Goal: Task Accomplishment & Management: Manage account settings

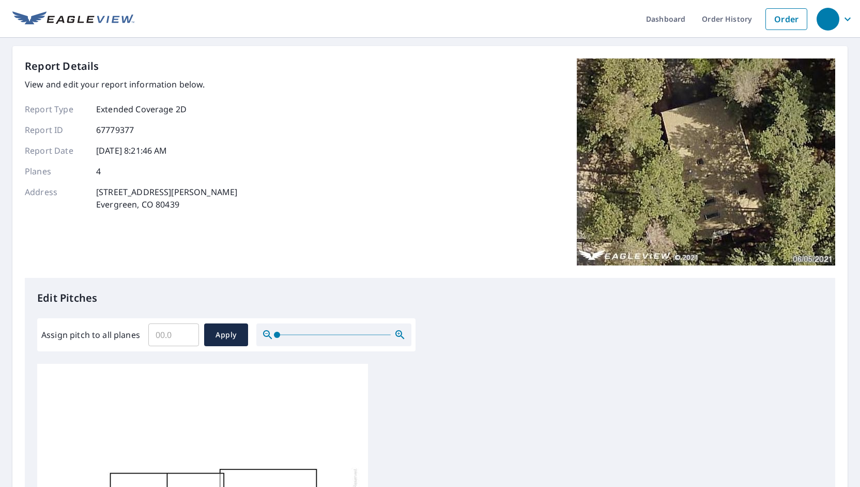
click at [169, 333] on input "Assign pitch to all planes" at bounding box center [173, 334] width 51 height 29
type input "4"
click at [222, 257] on div "Report Details View and edit your report information below. Report Type Extende…" at bounding box center [430, 167] width 811 height 219
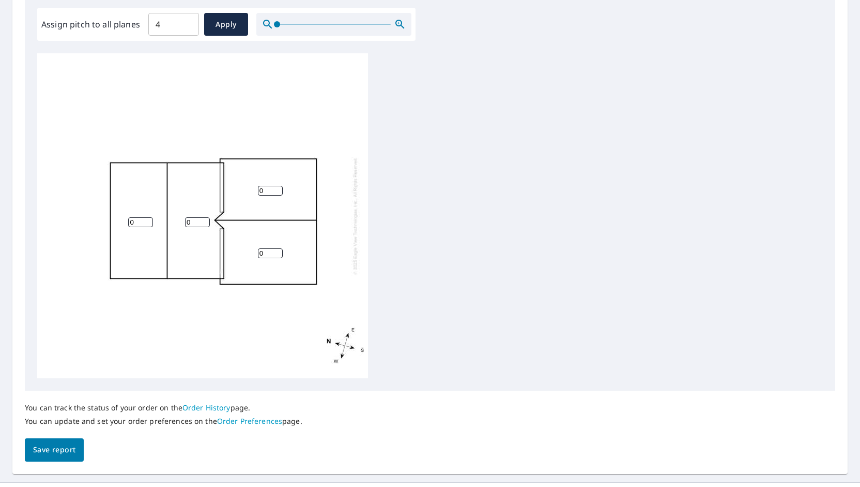
scroll to position [103, 0]
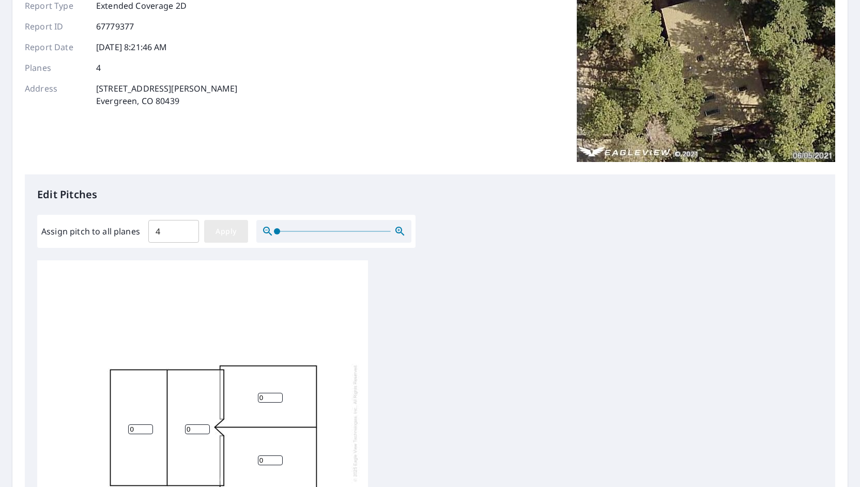
click at [219, 233] on span "Apply" at bounding box center [225, 231] width 27 height 13
type input "4"
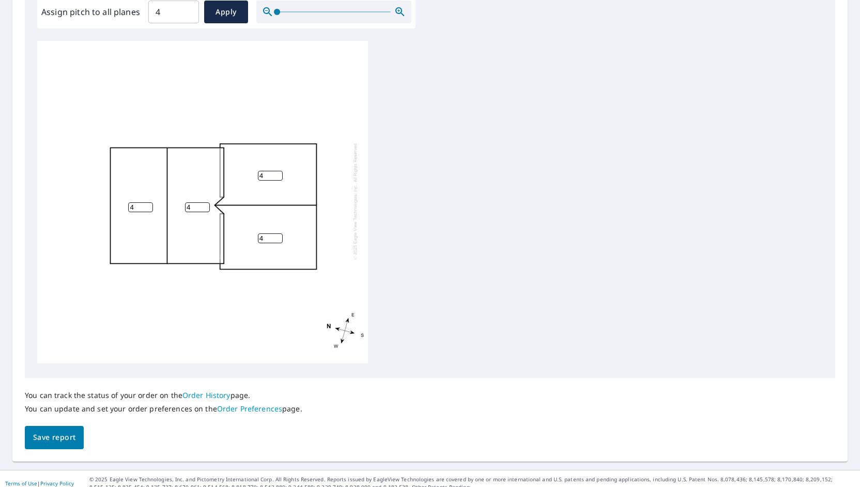
scroll to position [331, 0]
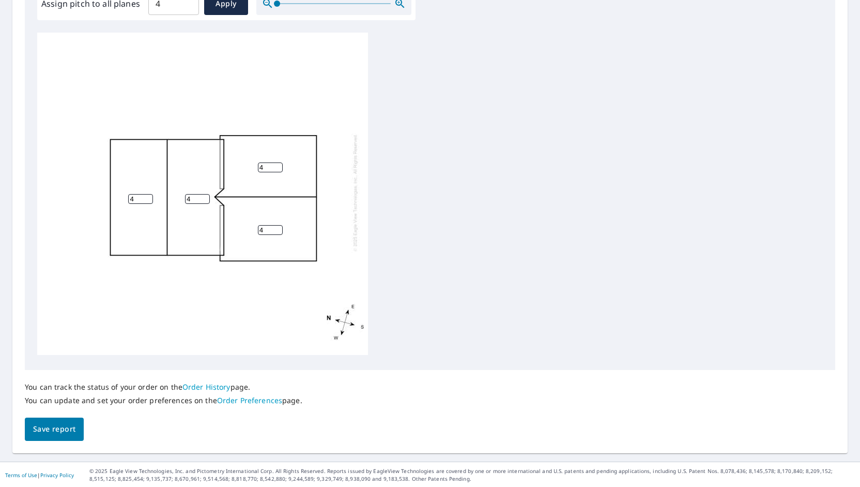
click at [78, 422] on button "Save report" at bounding box center [54, 428] width 59 height 23
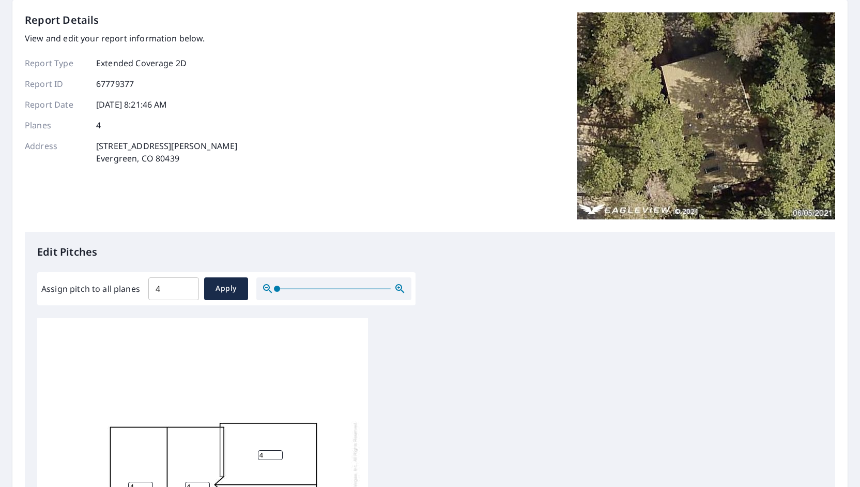
scroll to position [0, 0]
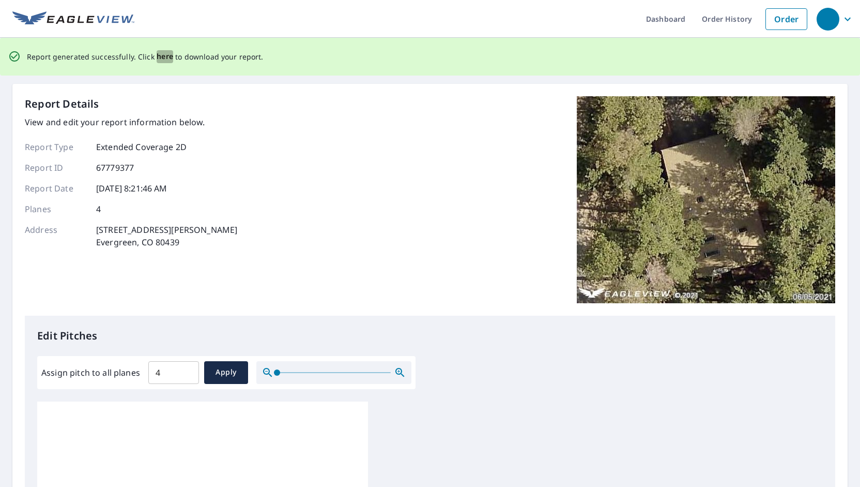
click at [160, 59] on span "here" at bounding box center [165, 56] width 17 height 13
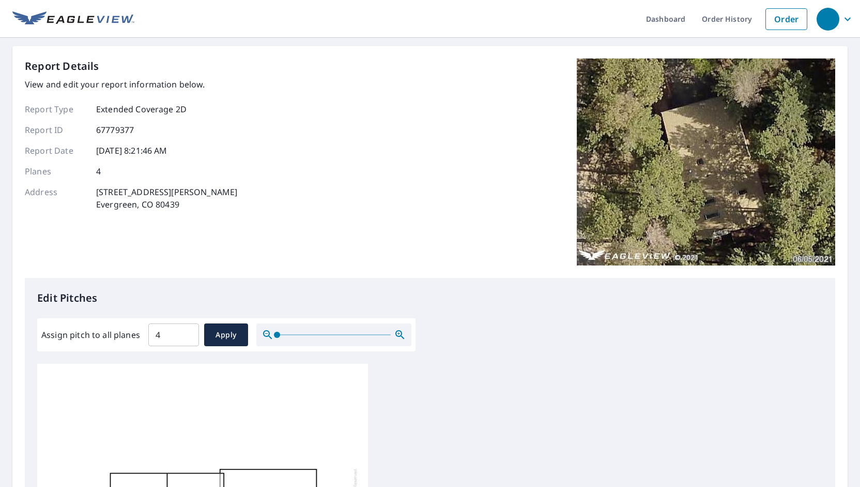
scroll to position [331, 0]
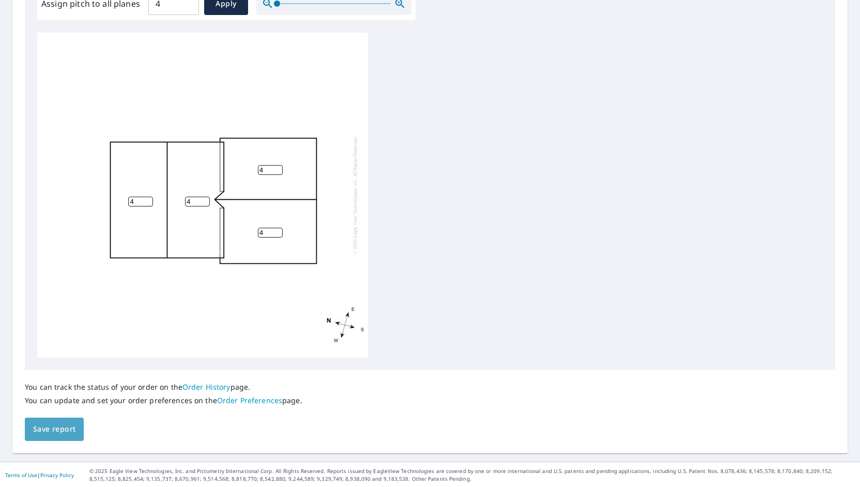
click at [46, 432] on span "Save report" at bounding box center [54, 428] width 42 height 13
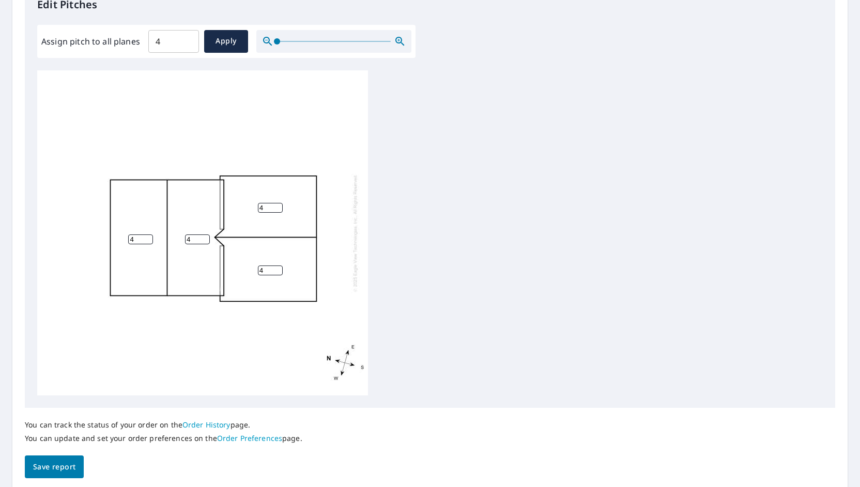
scroll to position [0, 0]
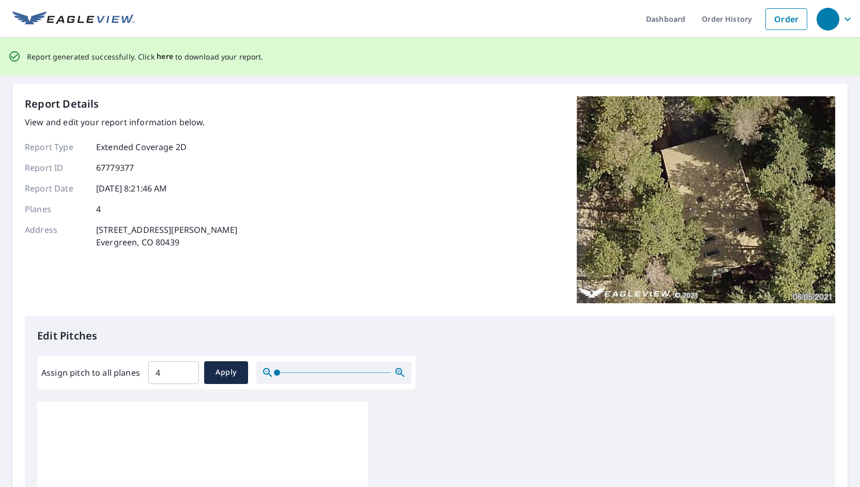
click at [157, 55] on span "here" at bounding box center [165, 56] width 17 height 13
